Goal: Task Accomplishment & Management: Use online tool/utility

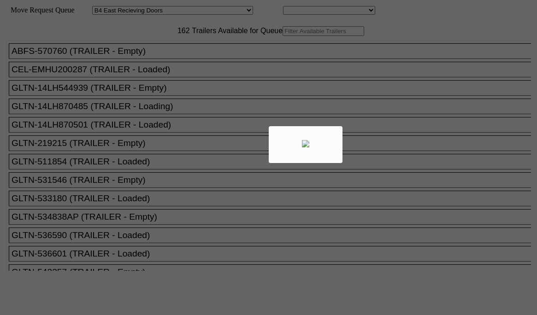
select select "527"
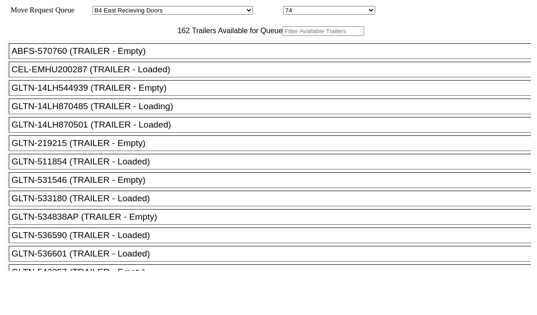
click at [282, 36] on input "text" at bounding box center [323, 31] width 82 height 10
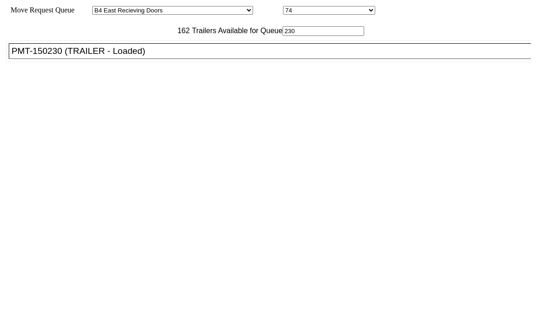
type input "230"
click at [170, 56] on div "PMT-150230 (TRAILER - Loaded)" at bounding box center [274, 51] width 525 height 10
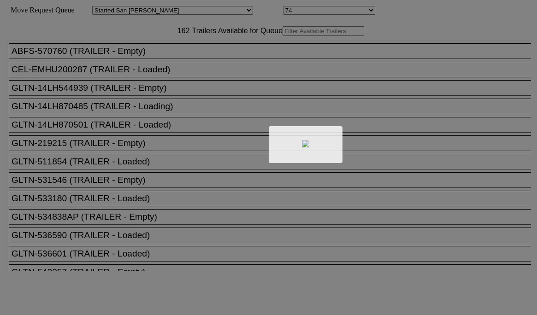
click at [456, 306] on div at bounding box center [268, 157] width 537 height 315
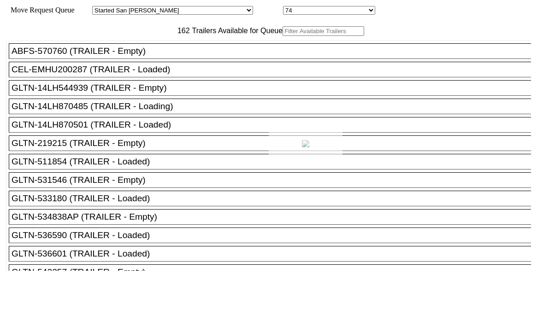
click at [456, 305] on div at bounding box center [268, 157] width 537 height 315
